Goal: Information Seeking & Learning: Learn about a topic

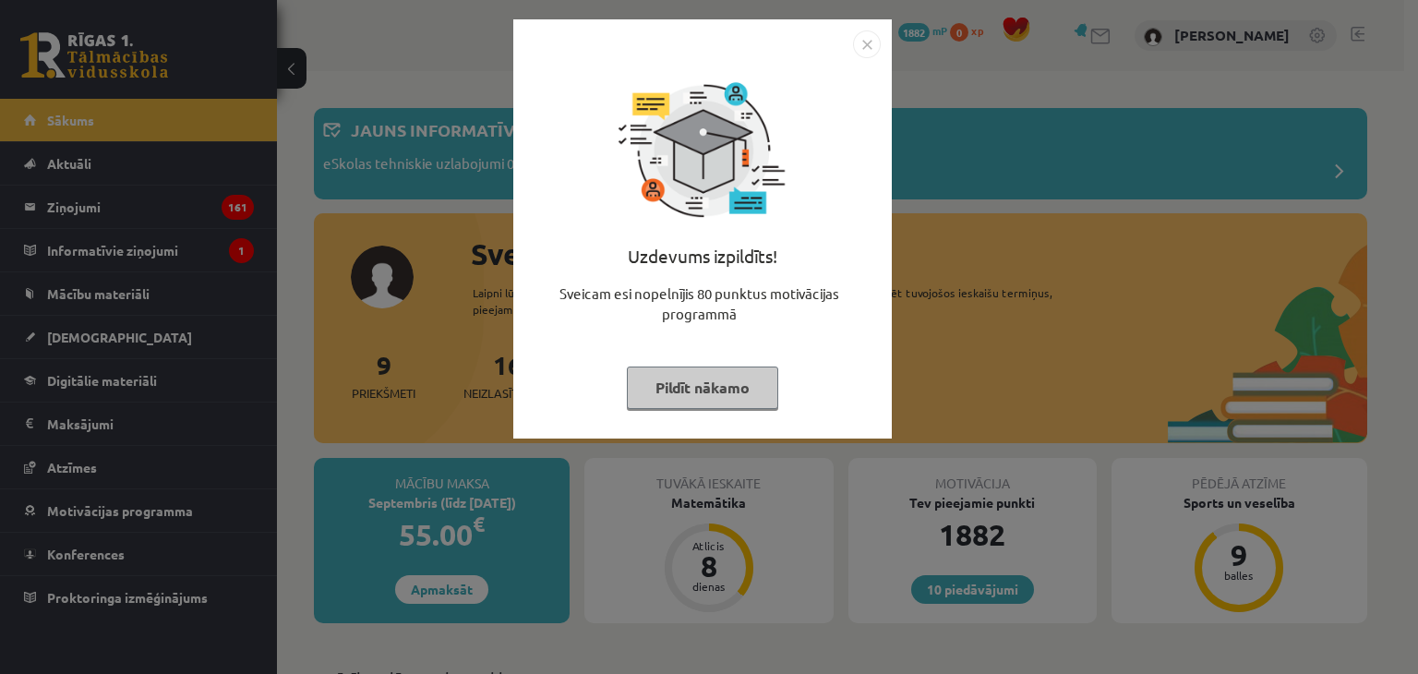
click at [691, 379] on button "Pildīt nākamo" at bounding box center [702, 388] width 151 height 42
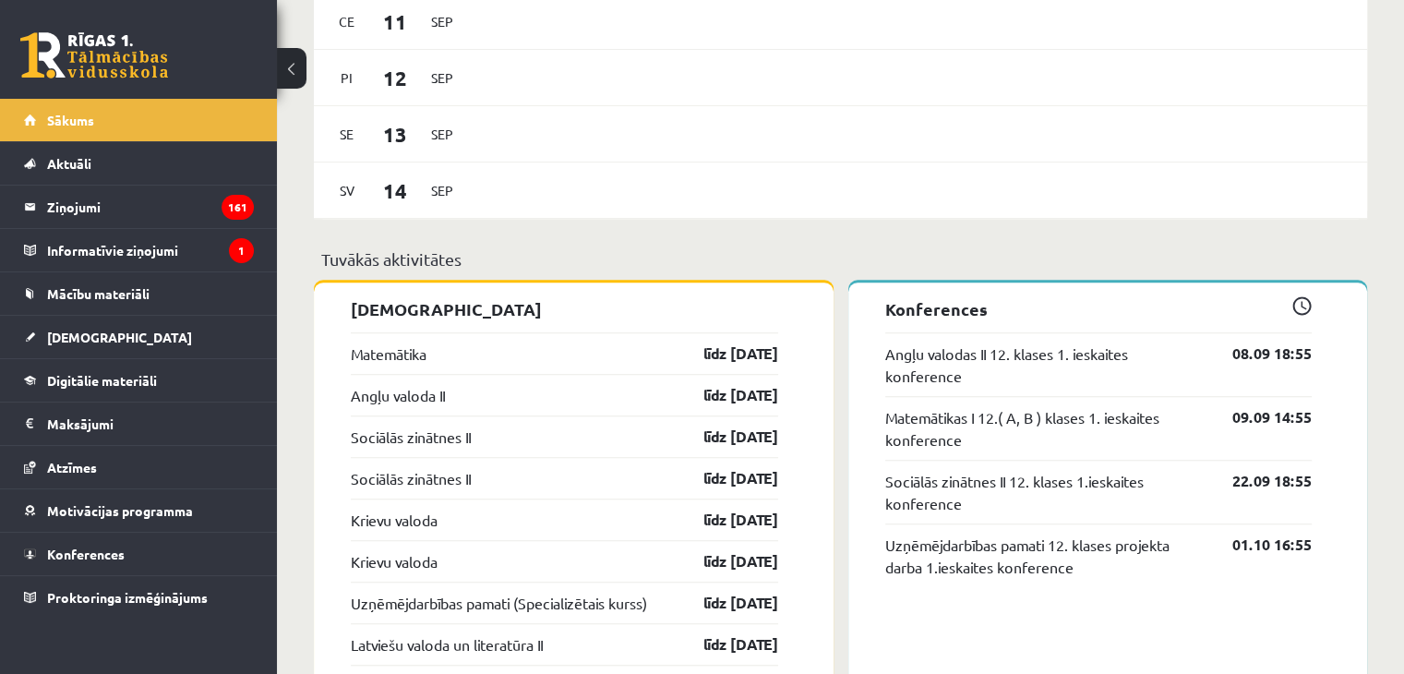
scroll to position [1360, 0]
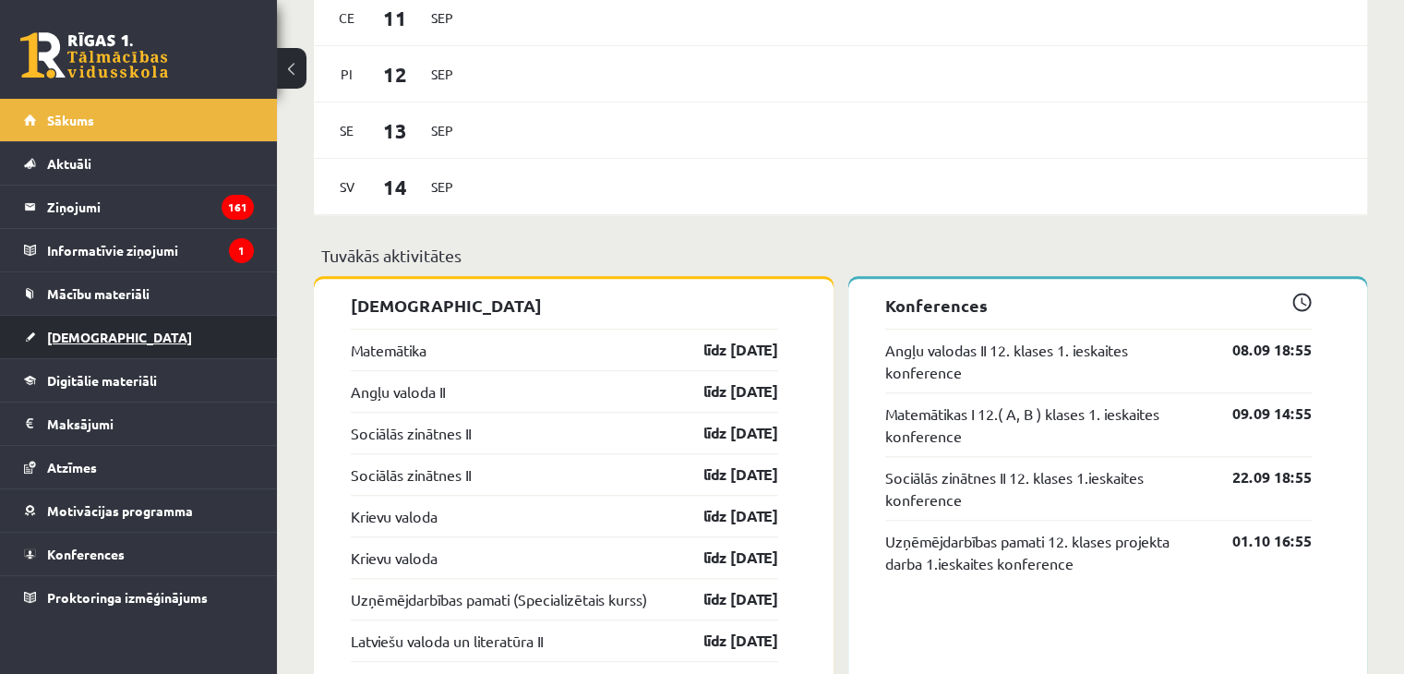
click at [81, 335] on span "[DEMOGRAPHIC_DATA]" at bounding box center [119, 337] width 145 height 17
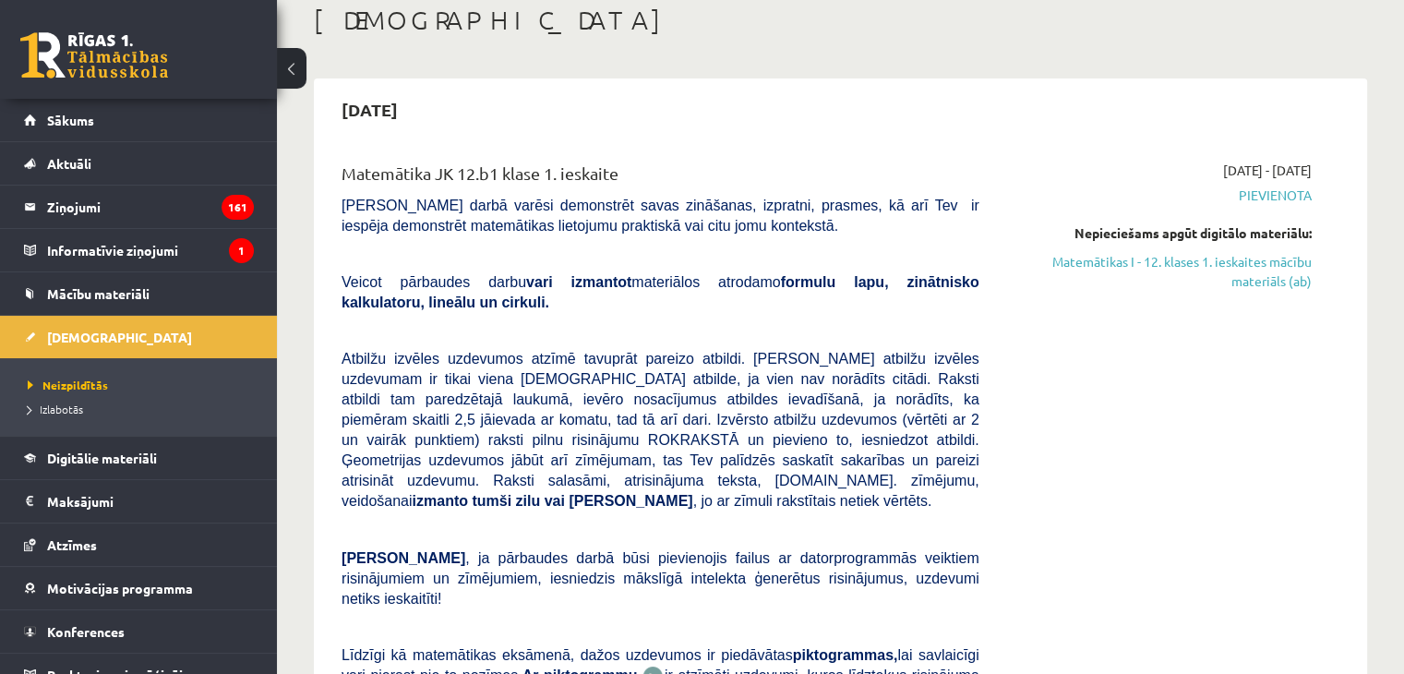
scroll to position [193, 0]
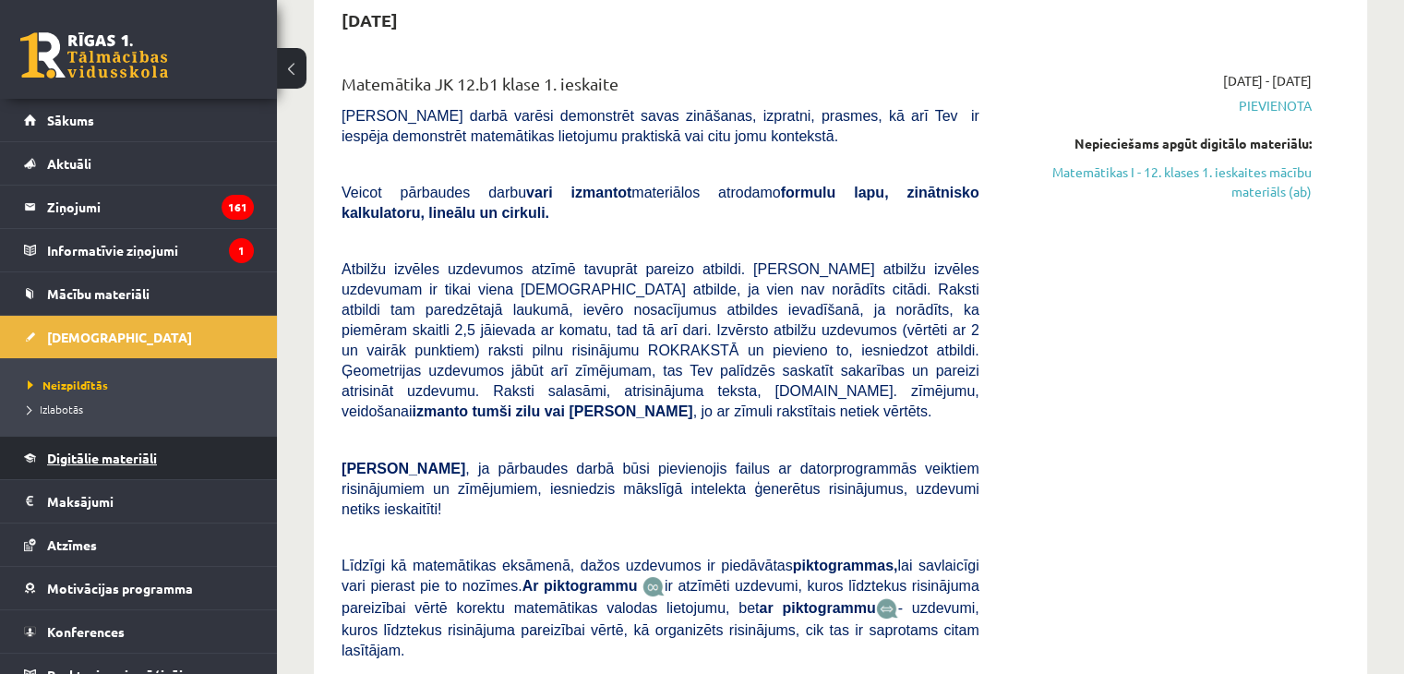
click at [102, 463] on span "Digitālie materiāli" at bounding box center [102, 458] width 110 height 17
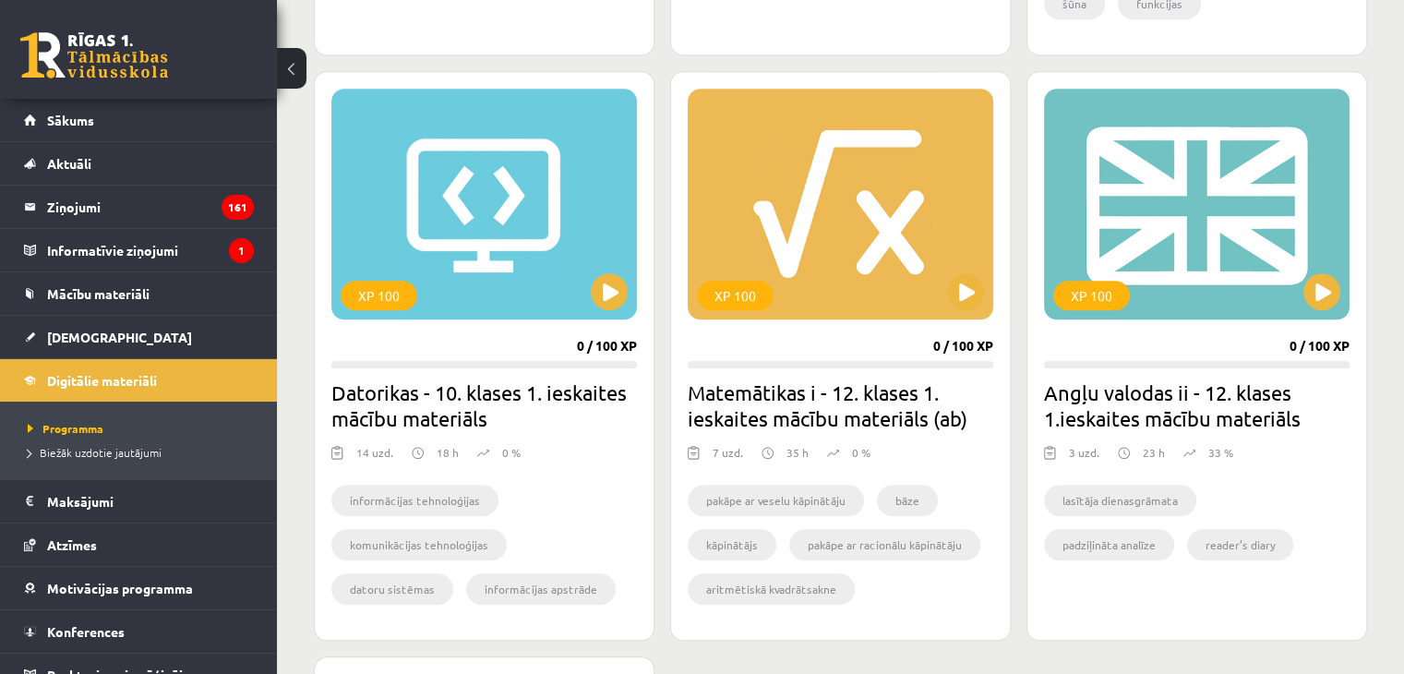
scroll to position [1630, 0]
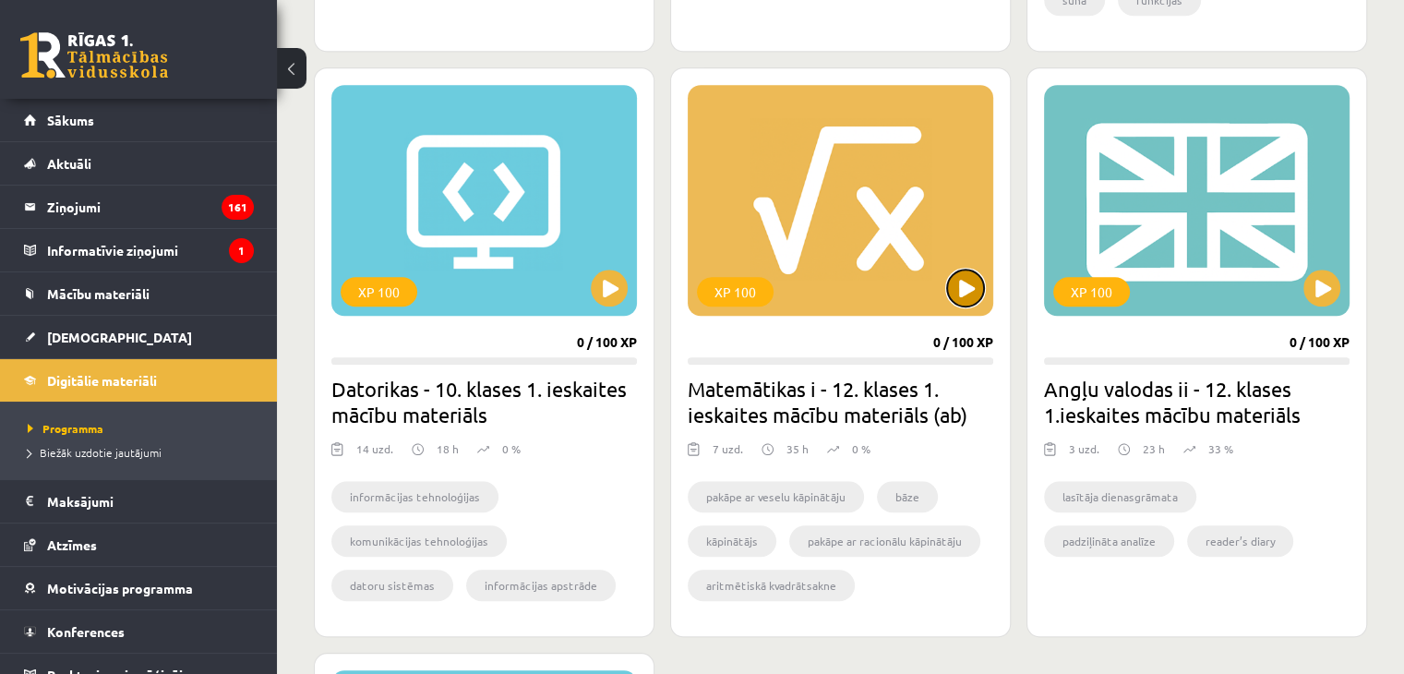
click at [971, 274] on button at bounding box center [965, 288] width 37 height 37
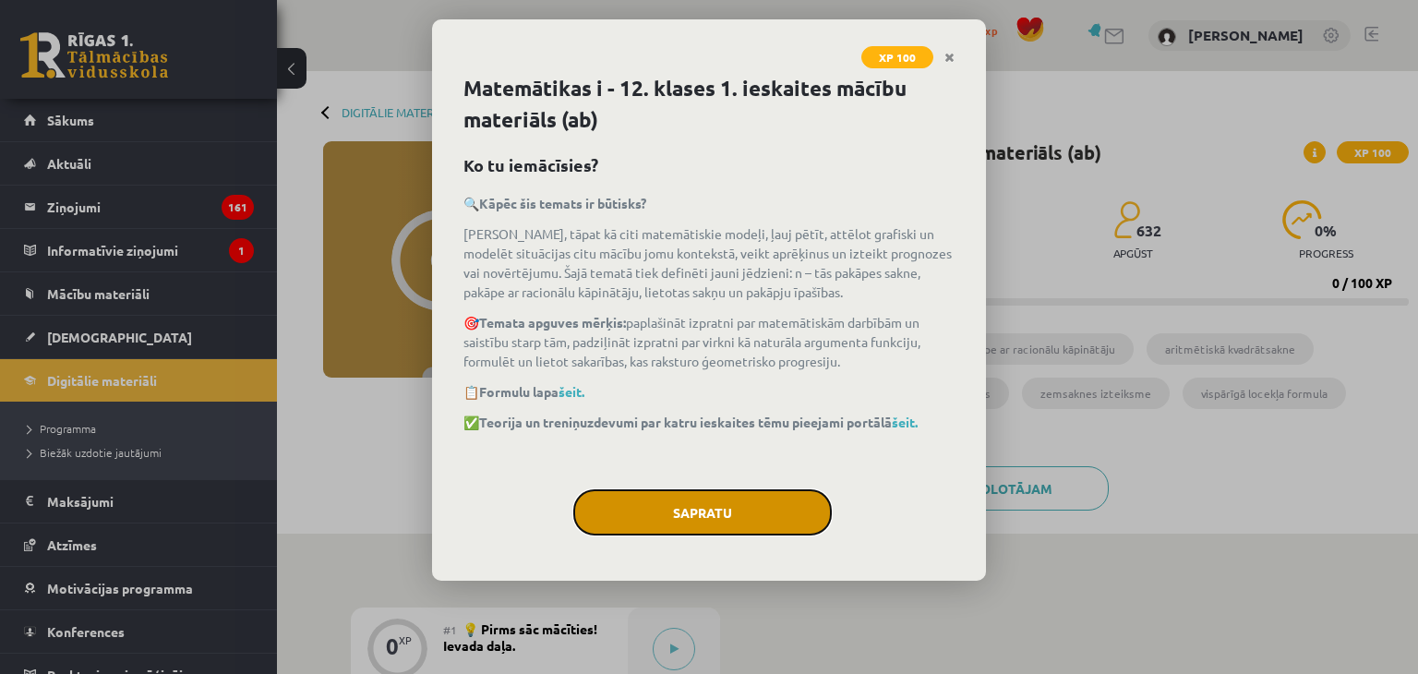
click at [691, 507] on button "Sapratu" at bounding box center [702, 512] width 259 height 46
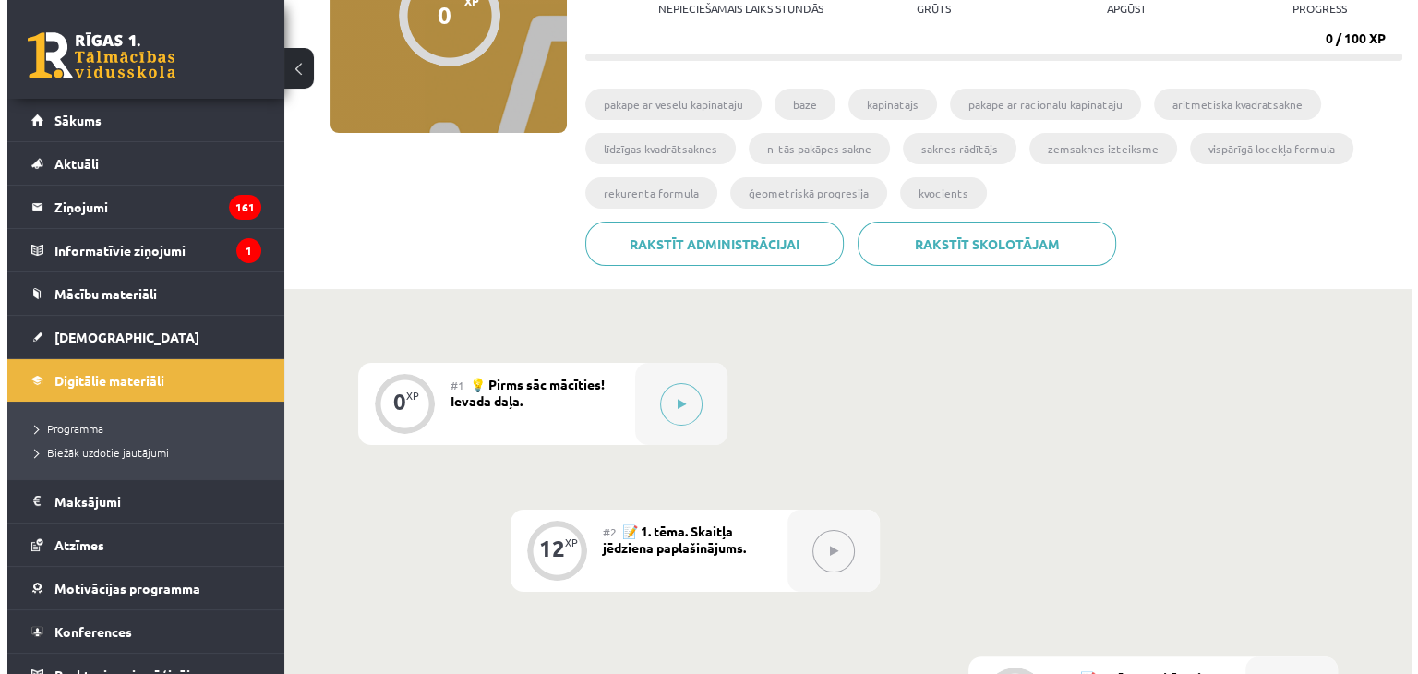
scroll to position [267, 0]
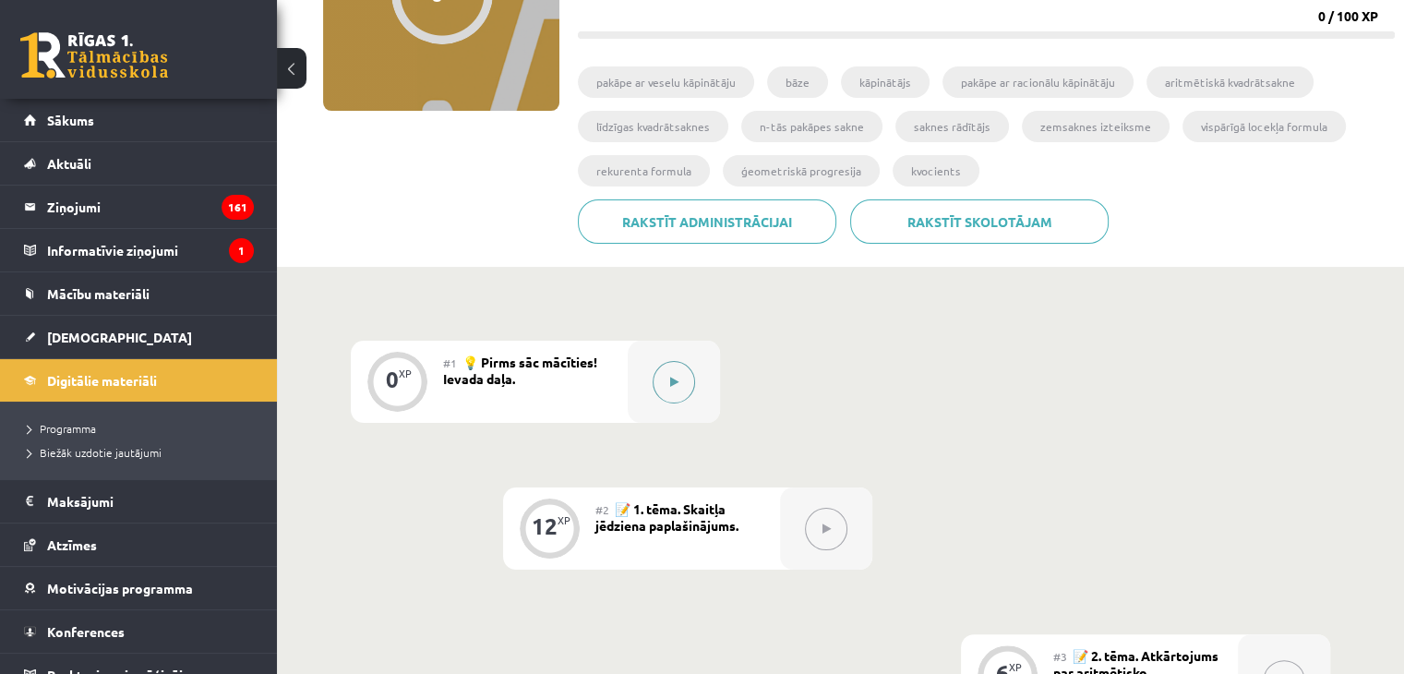
click at [691, 375] on button at bounding box center [674, 382] width 42 height 42
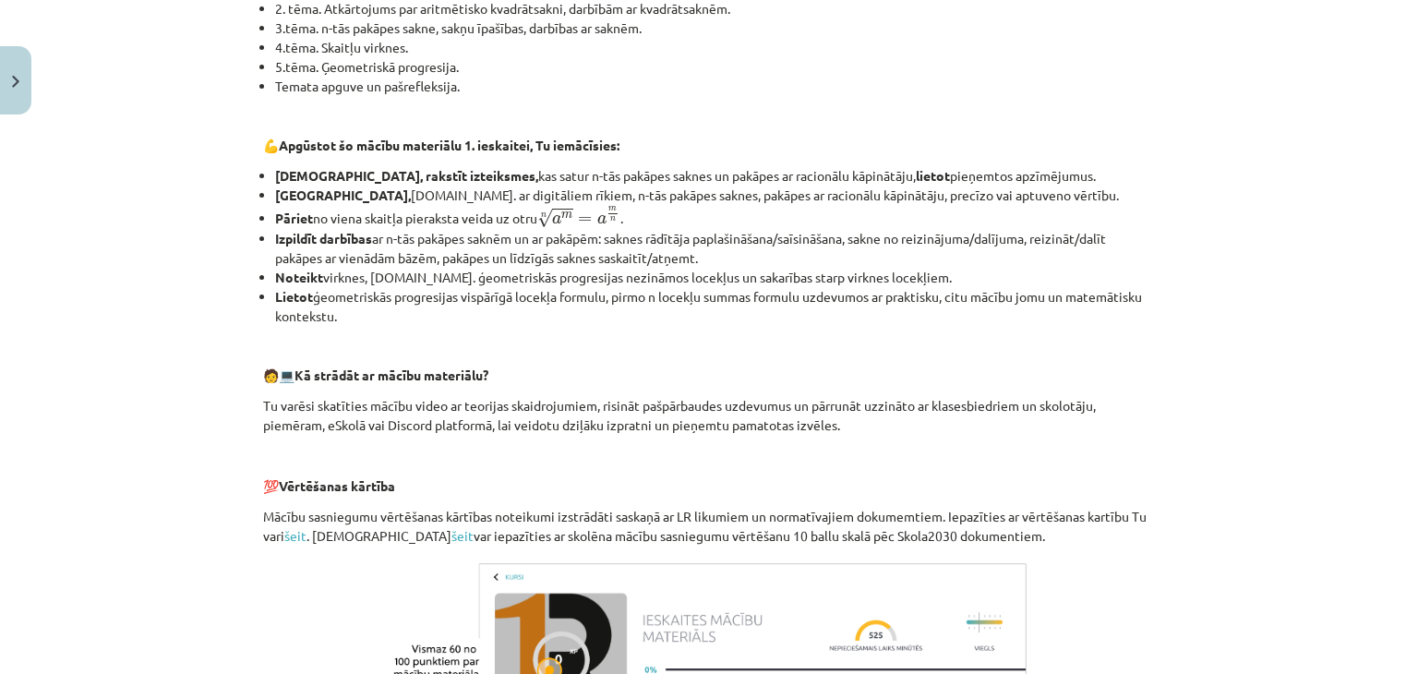
scroll to position [810, 0]
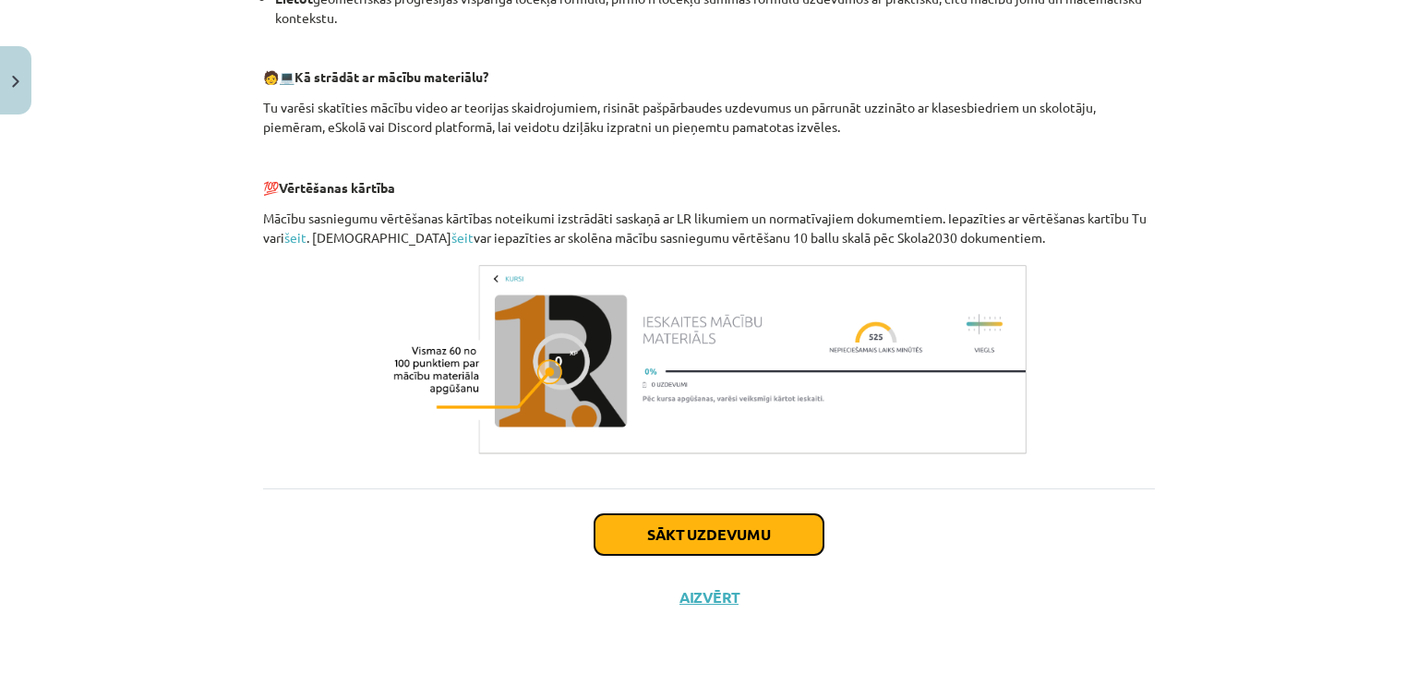
click at [746, 539] on button "Sākt uzdevumu" at bounding box center [709, 534] width 229 height 41
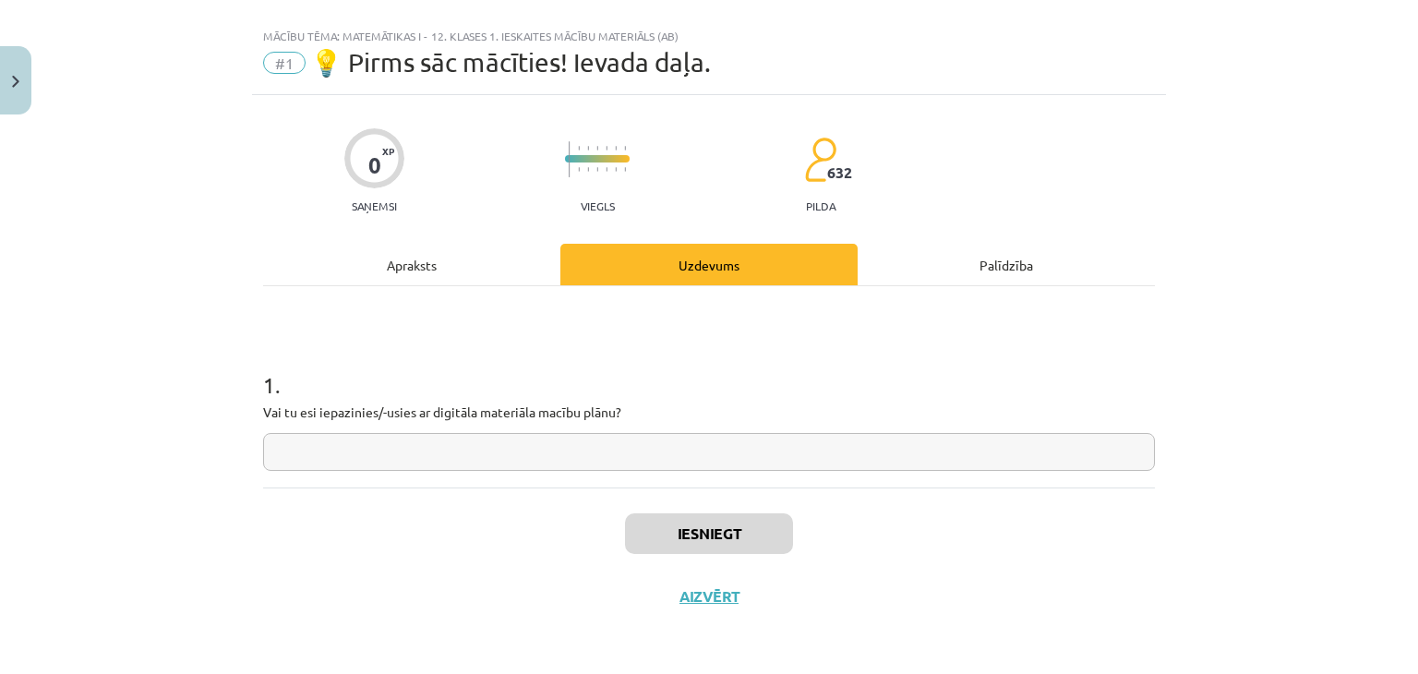
scroll to position [27, 0]
click at [703, 445] on input "text" at bounding box center [709, 453] width 892 height 38
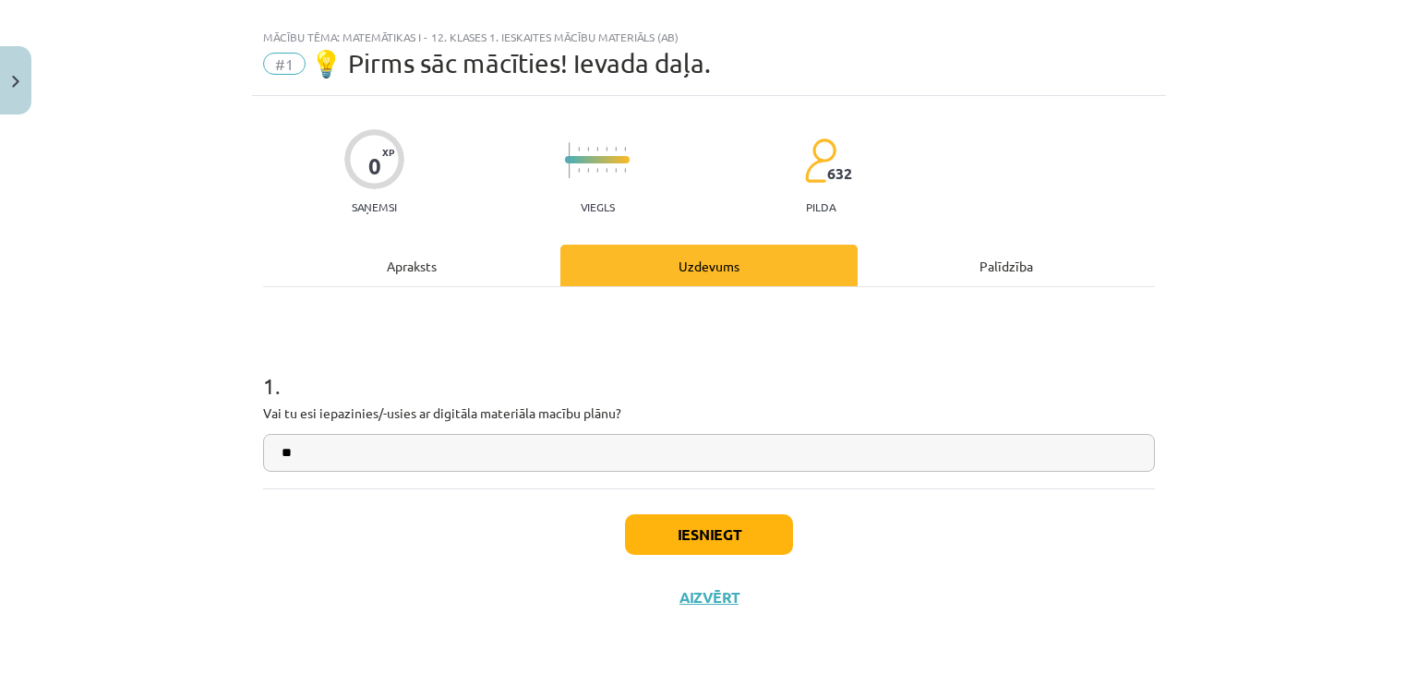
type input "**"
click at [700, 519] on button "Iesniegt" at bounding box center [709, 534] width 168 height 41
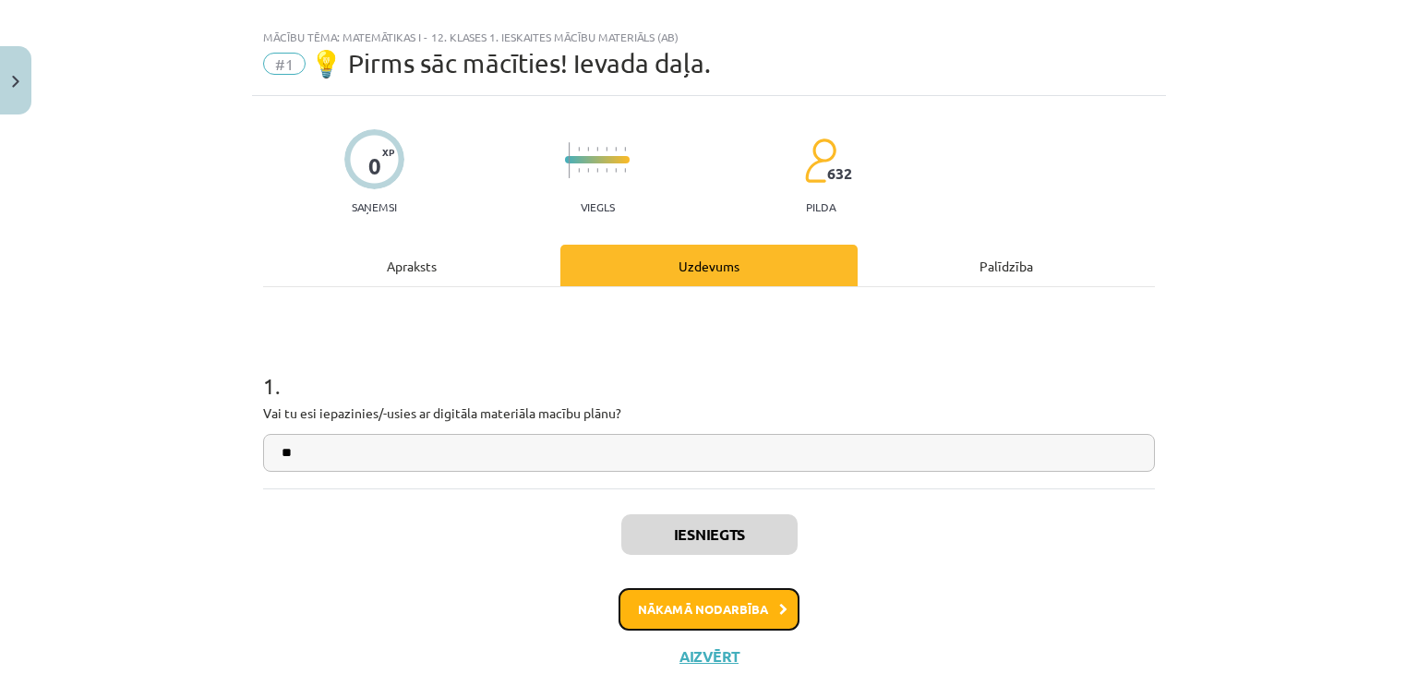
click at [748, 595] on button "Nākamā nodarbība" at bounding box center [709, 609] width 181 height 42
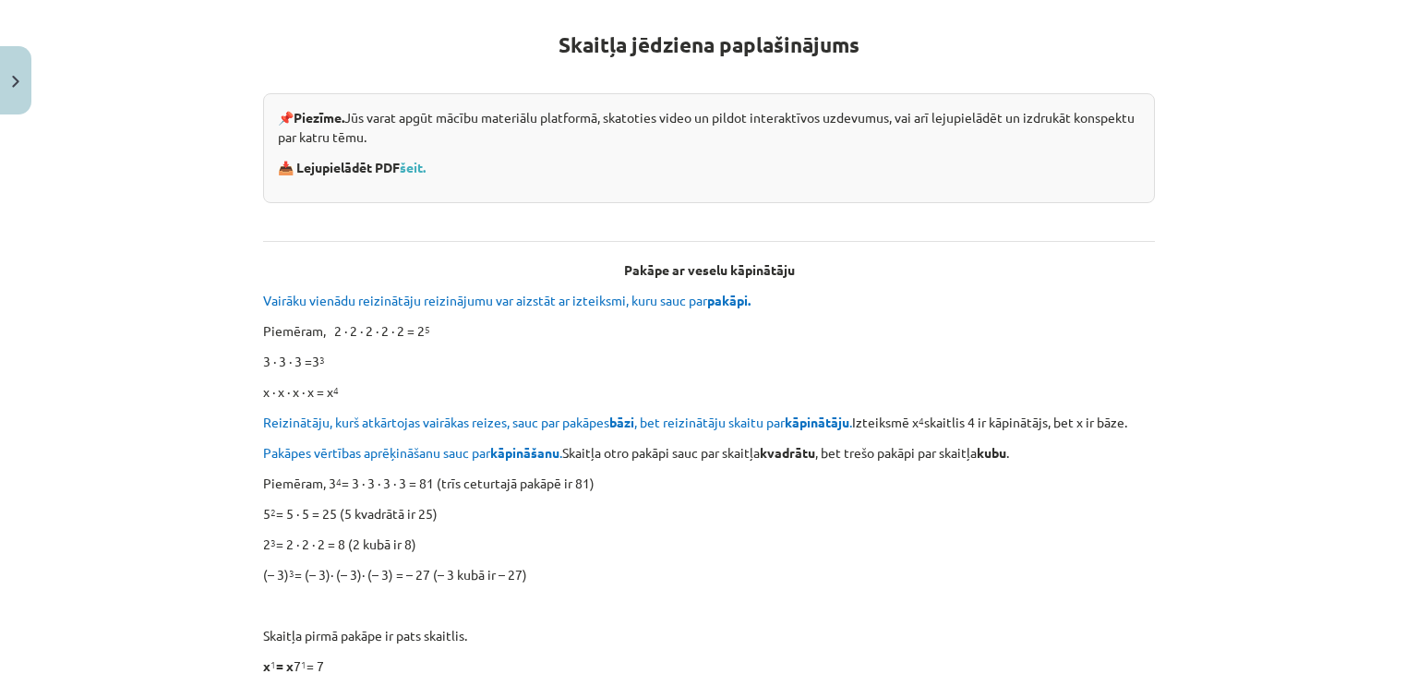
scroll to position [310, 0]
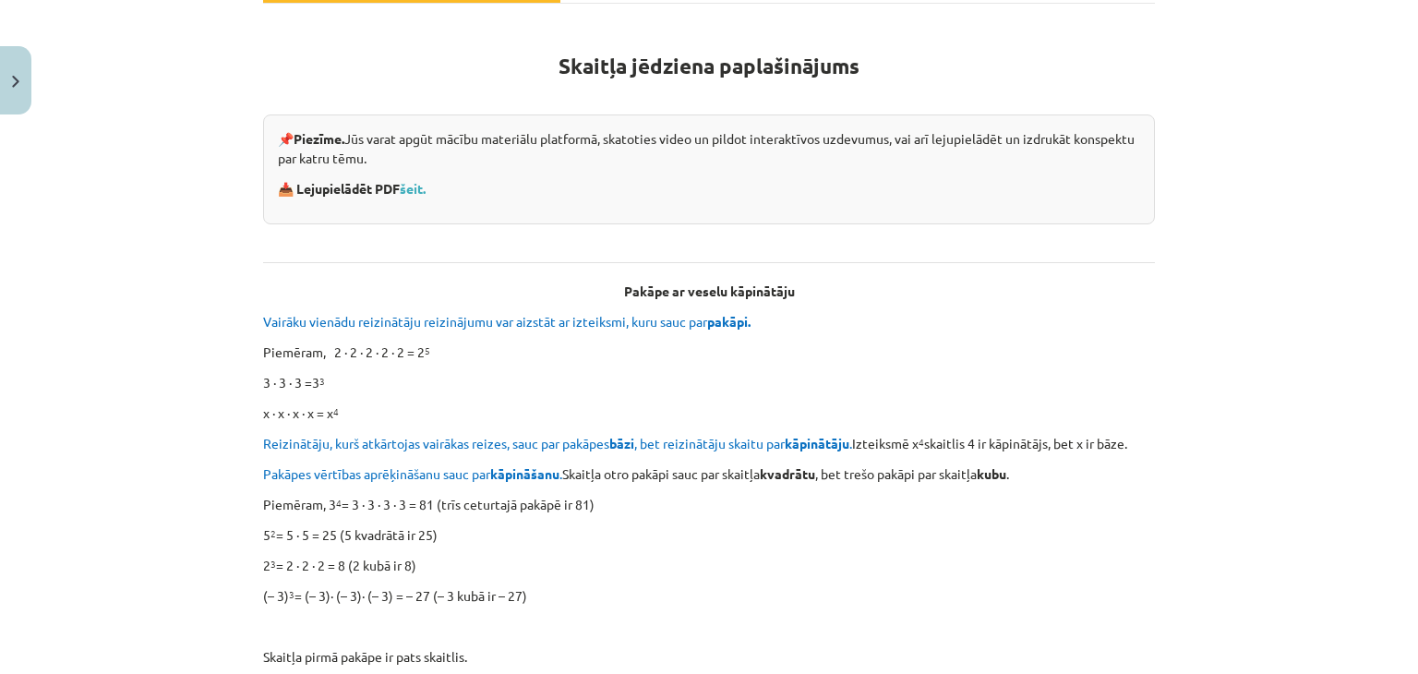
click at [731, 319] on b "pakāpi." at bounding box center [728, 321] width 43 height 17
click at [803, 343] on p "Piemēram, 2 ∙ 2 ∙ 2 ∙ 2 ∙ 2 = 2 5" at bounding box center [709, 352] width 892 height 19
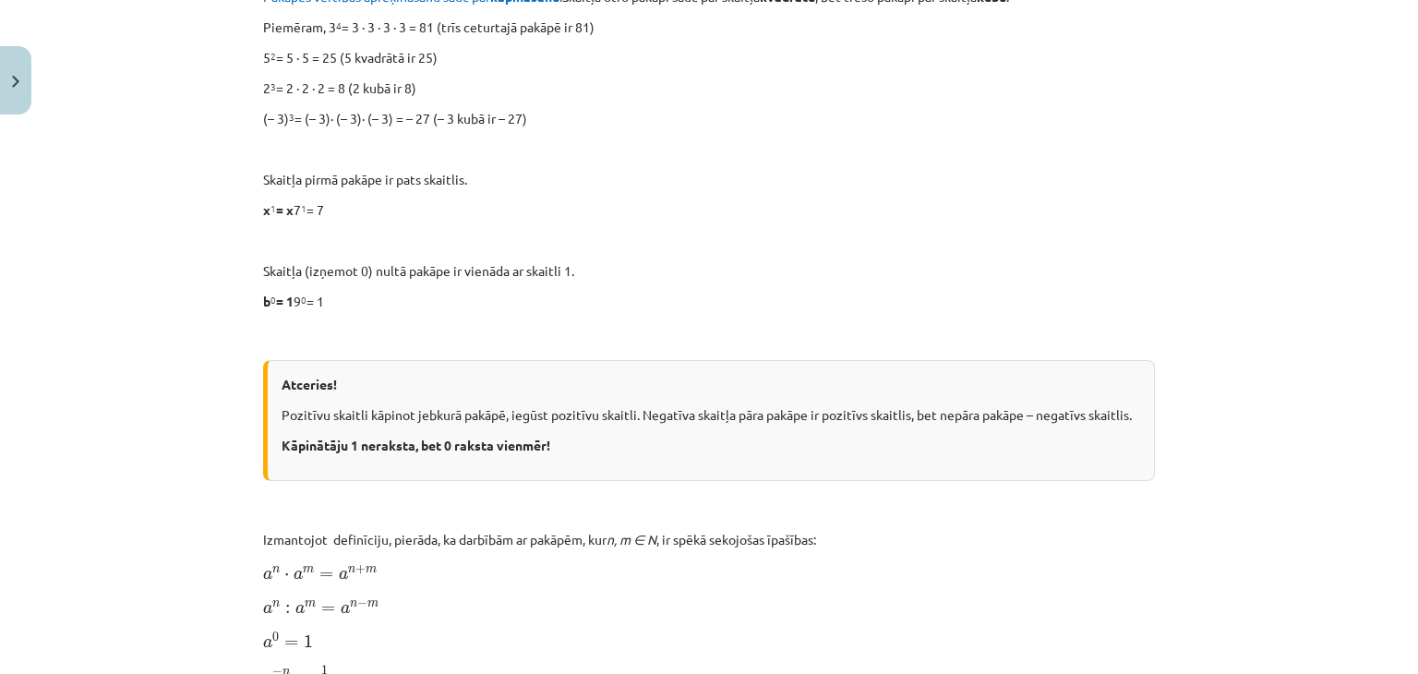
scroll to position [776, 0]
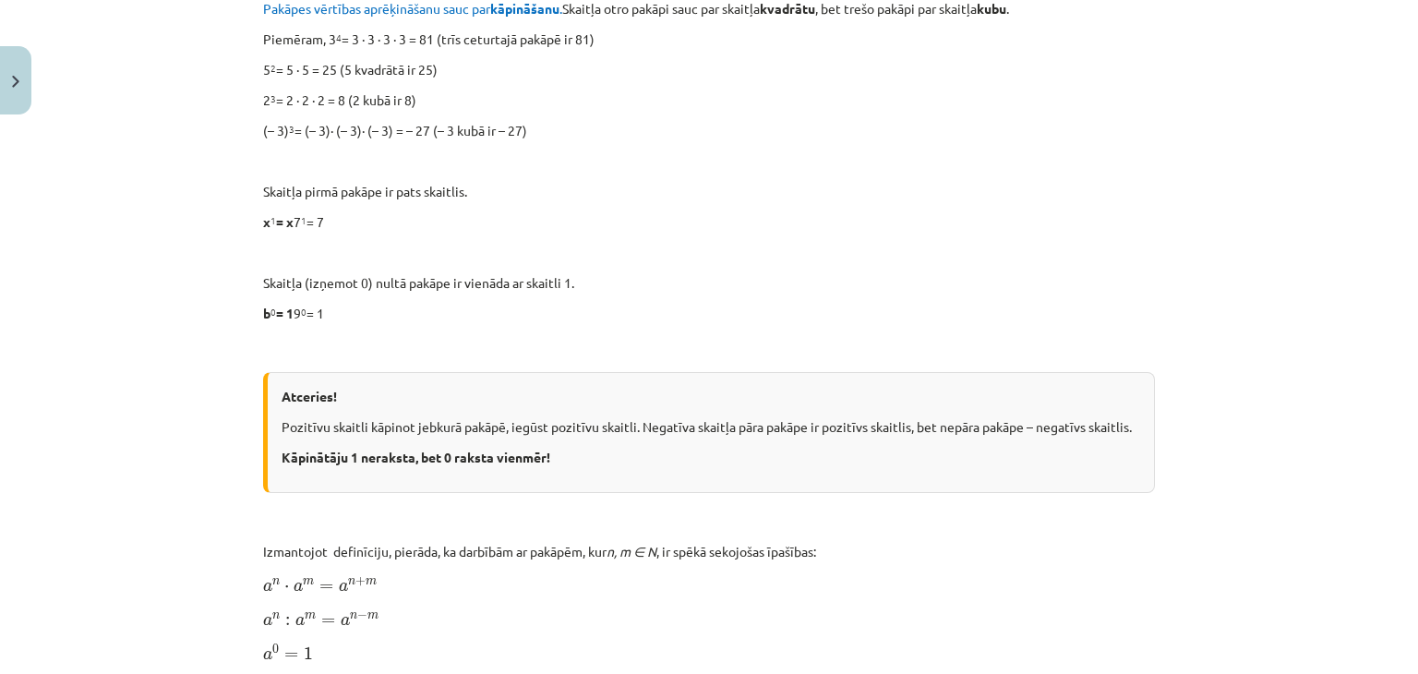
click at [773, 22] on div "Skaitļa jēdziena paplašinājums 📌 Piezīme. Jūs varat apgūt mācību materiālu plat…" at bounding box center [709, 558] width 892 height 2007
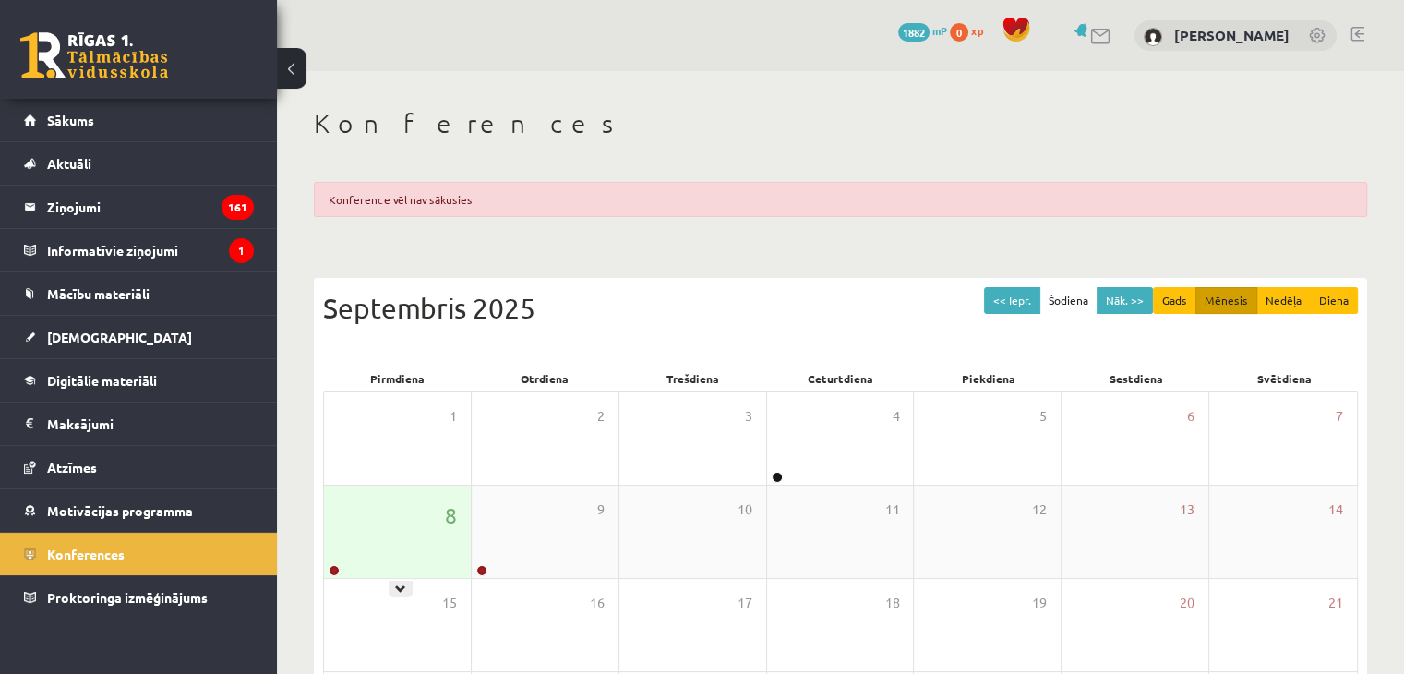
click at [347, 544] on div "8" at bounding box center [397, 532] width 147 height 92
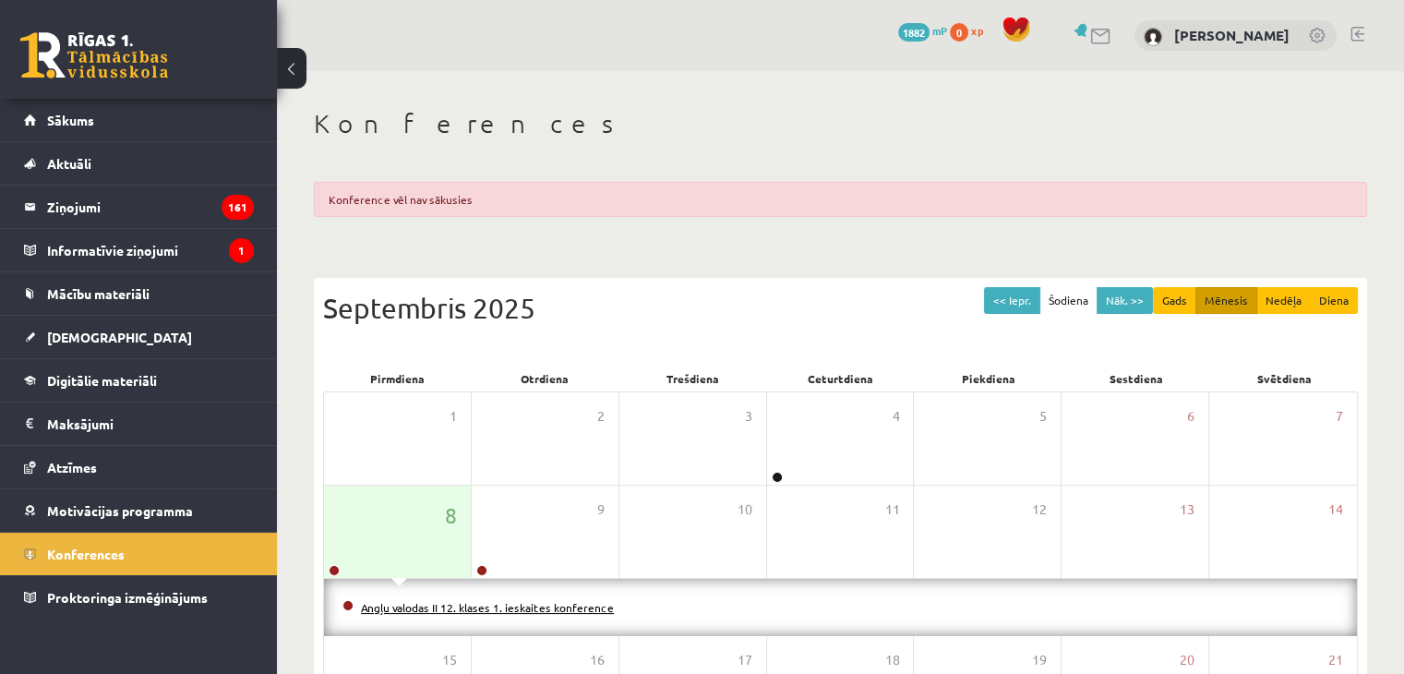
click at [491, 600] on link "Angļu valodas II 12. klases 1. ieskaites konference" at bounding box center [487, 607] width 253 height 15
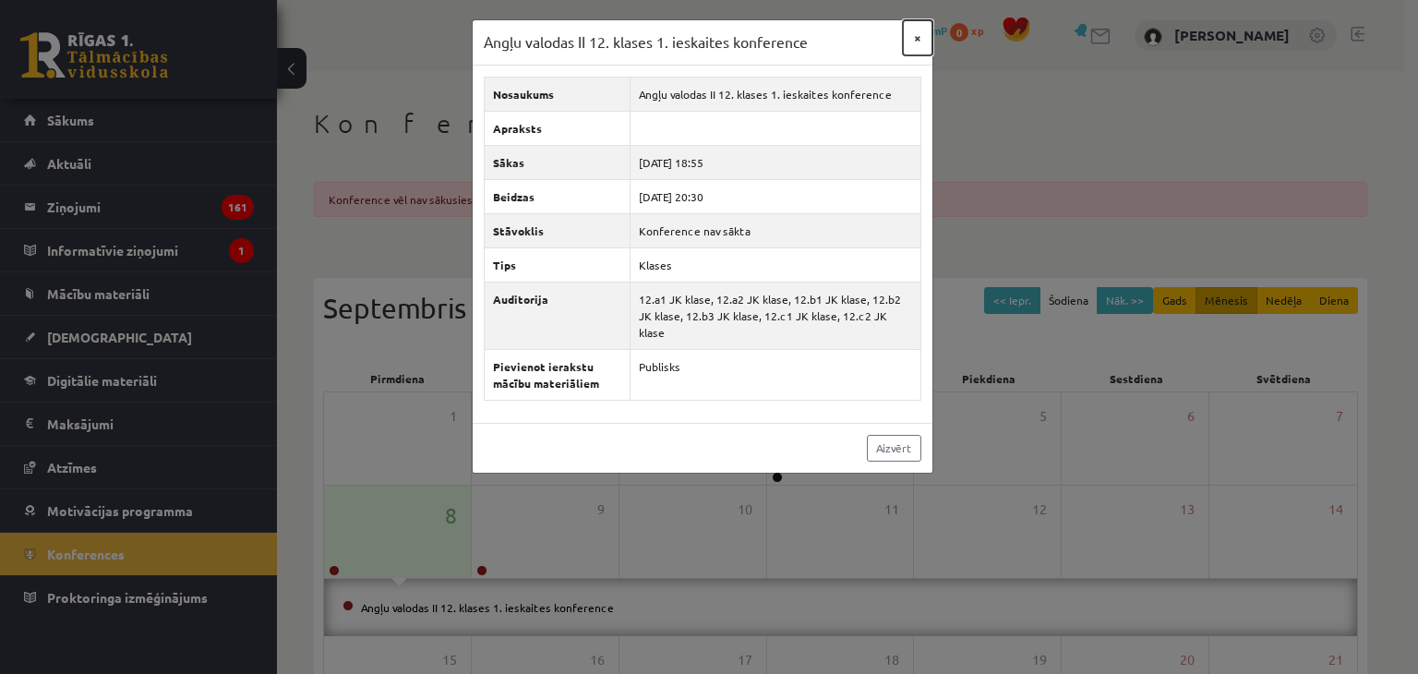
click at [920, 44] on button "×" at bounding box center [918, 37] width 30 height 35
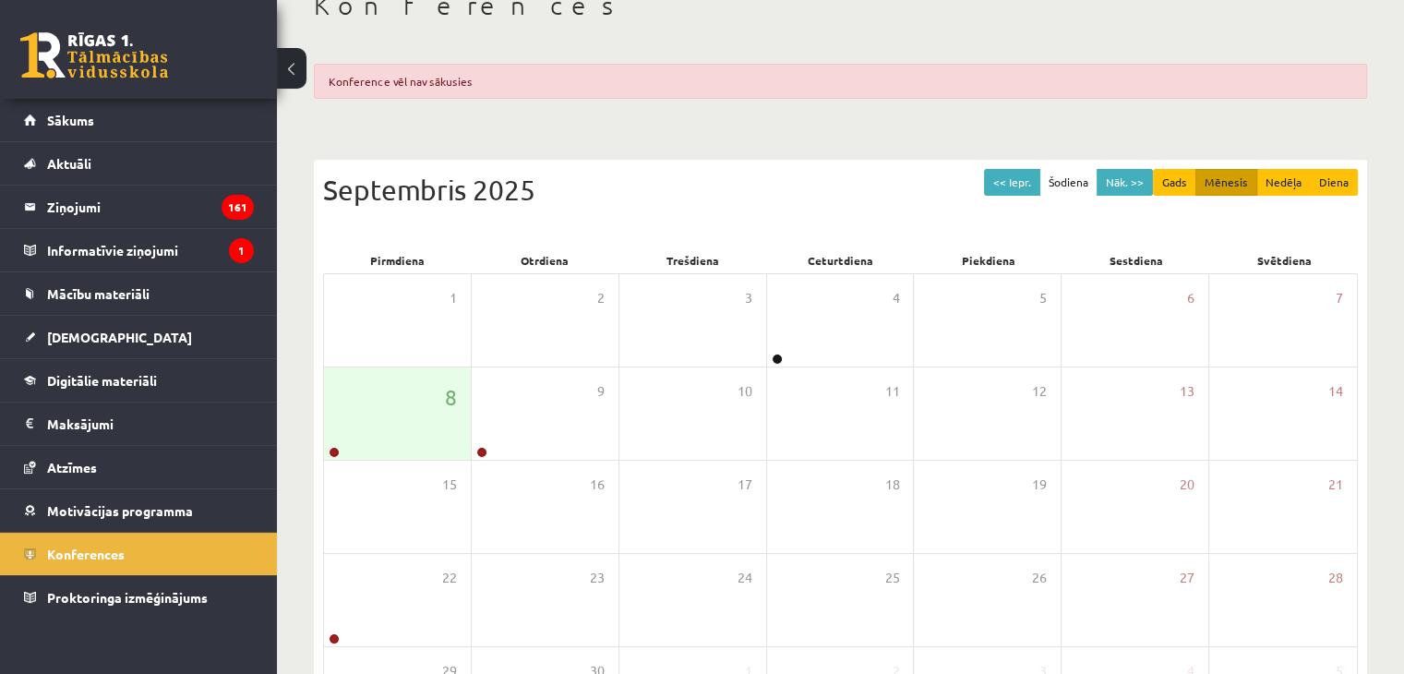
scroll to position [279, 0]
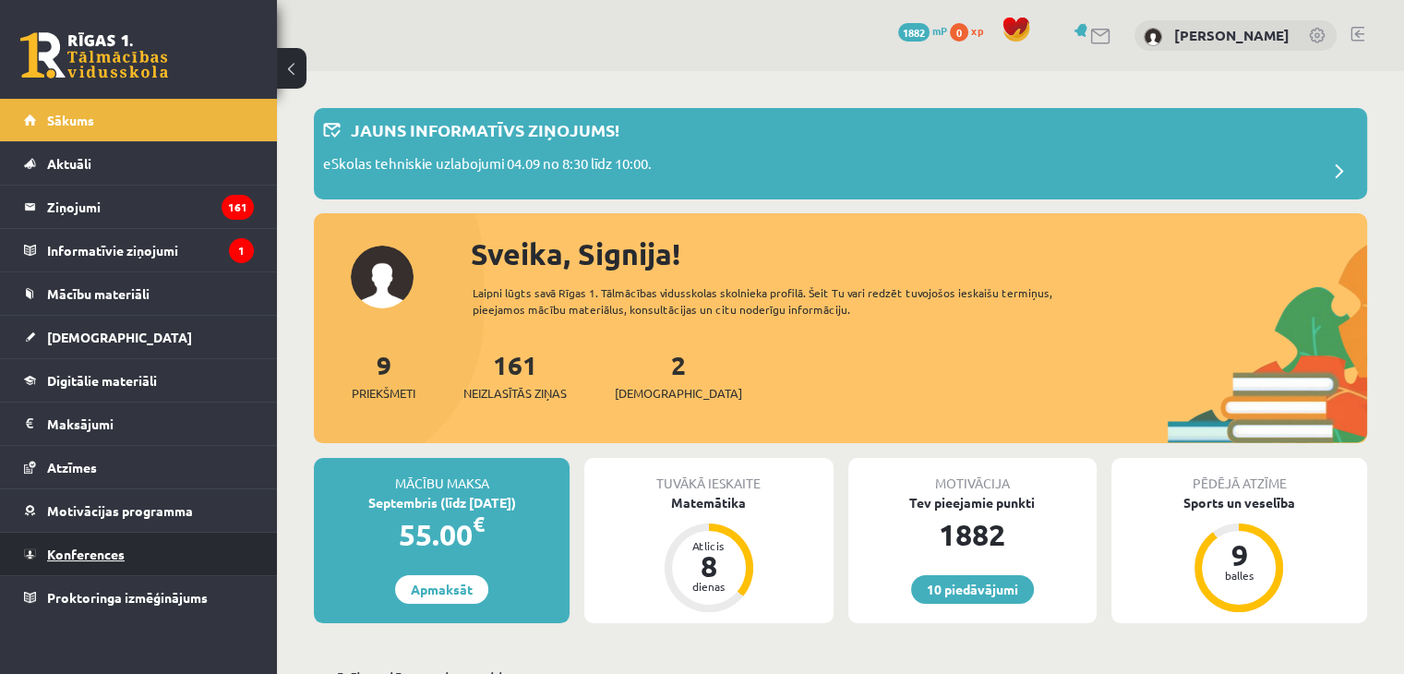
click at [138, 550] on link "Konferences" at bounding box center [139, 554] width 230 height 42
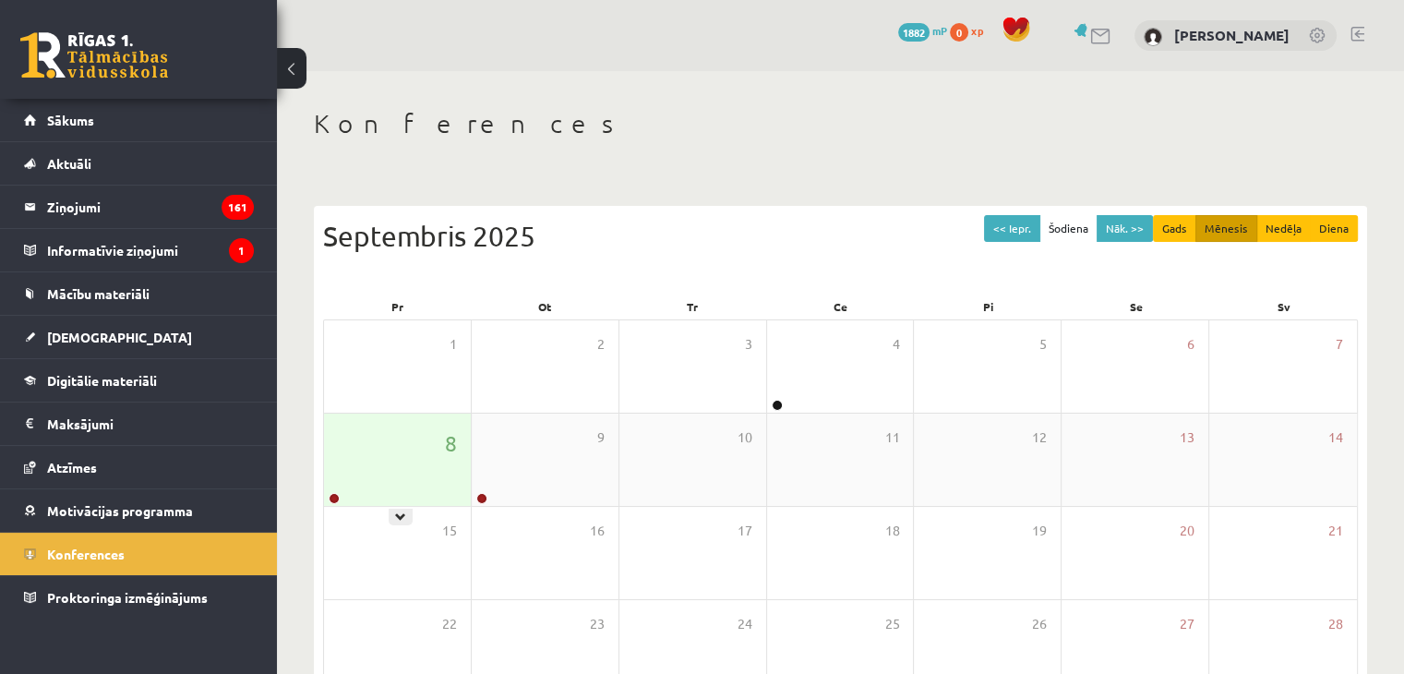
click at [414, 475] on div "8" at bounding box center [397, 460] width 147 height 92
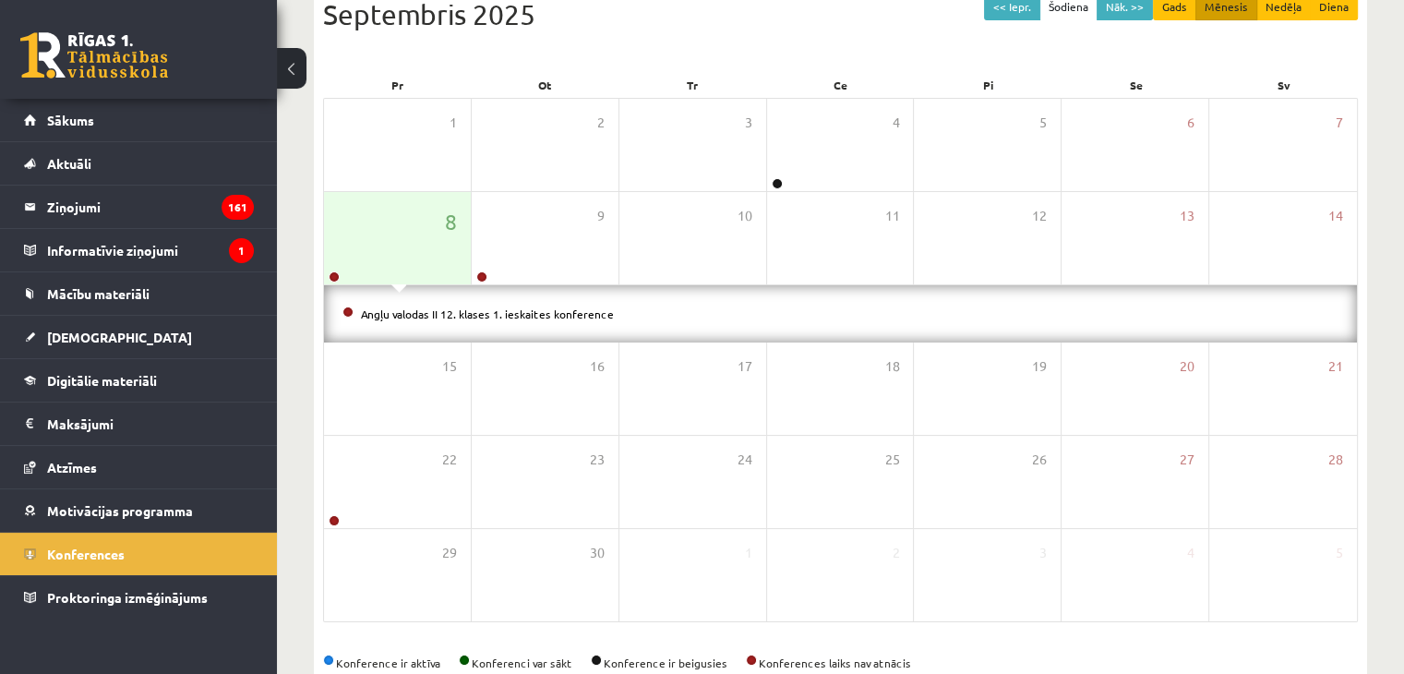
scroll to position [265, 0]
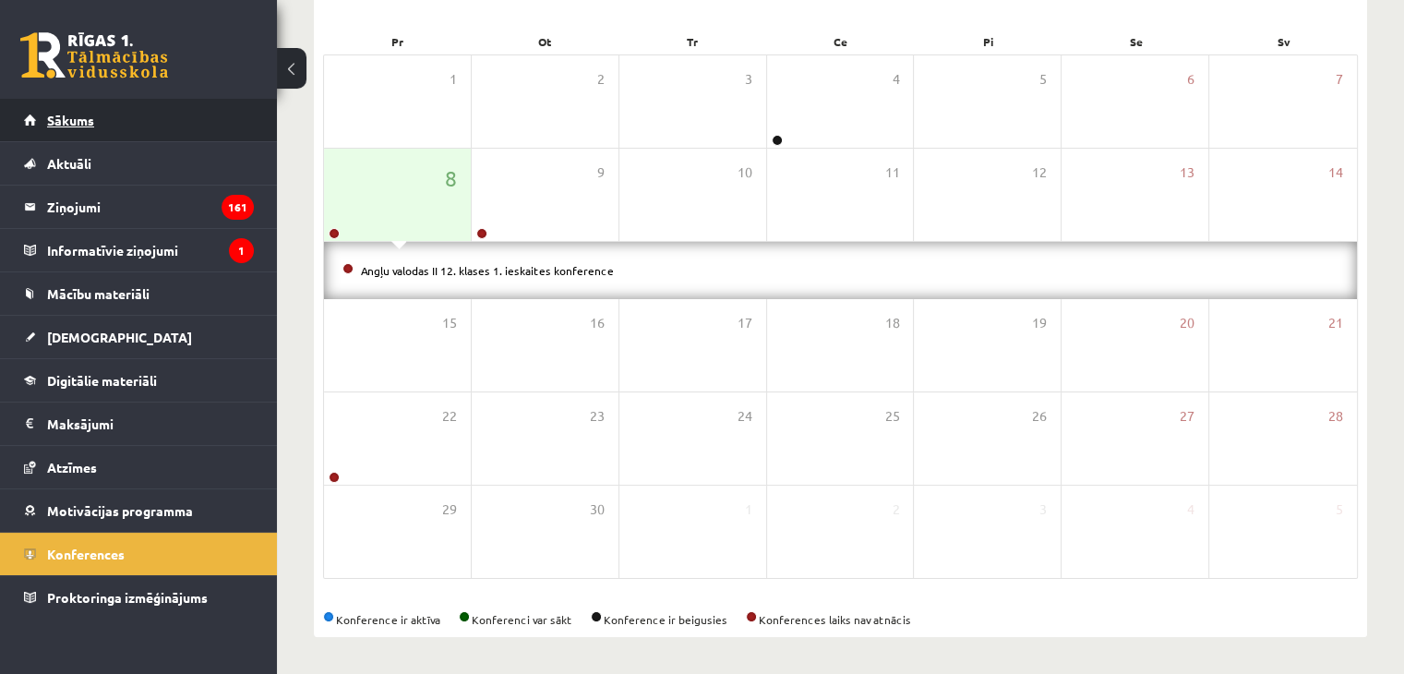
click at [98, 126] on link "Sākums" at bounding box center [139, 120] width 230 height 42
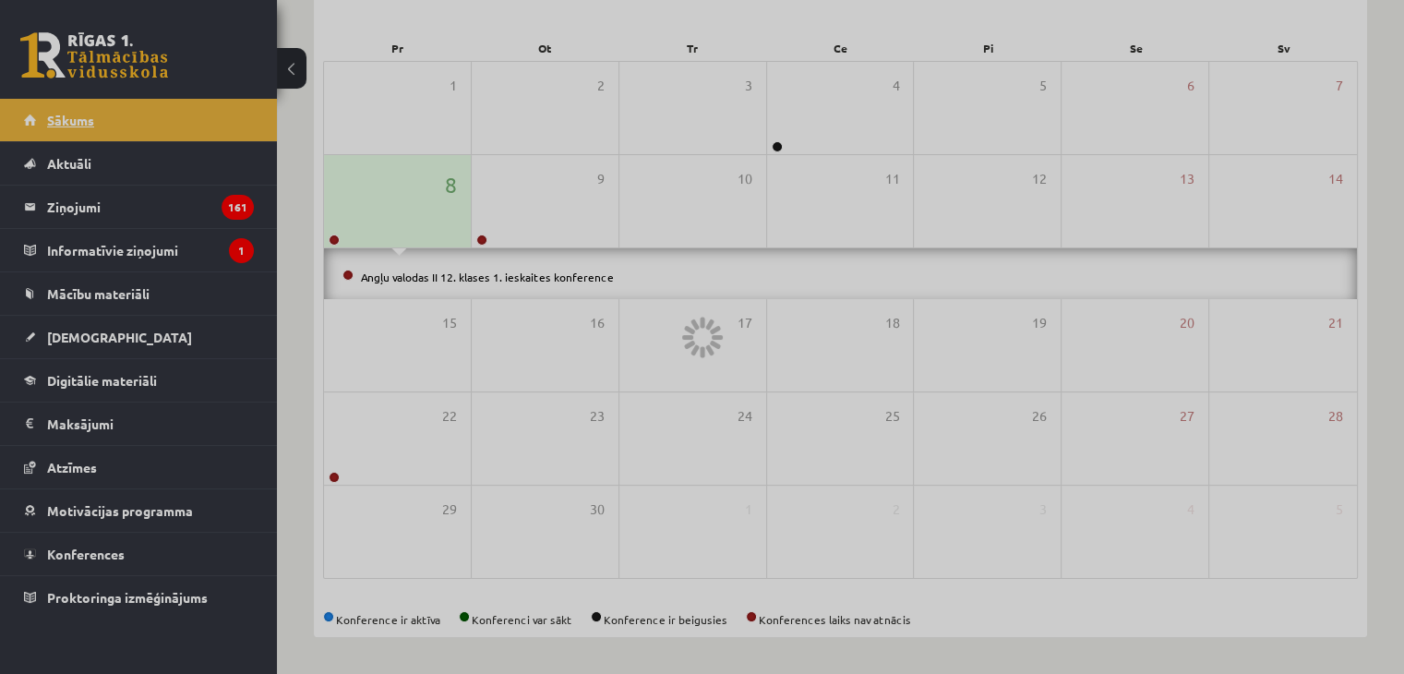
scroll to position [207, 0]
